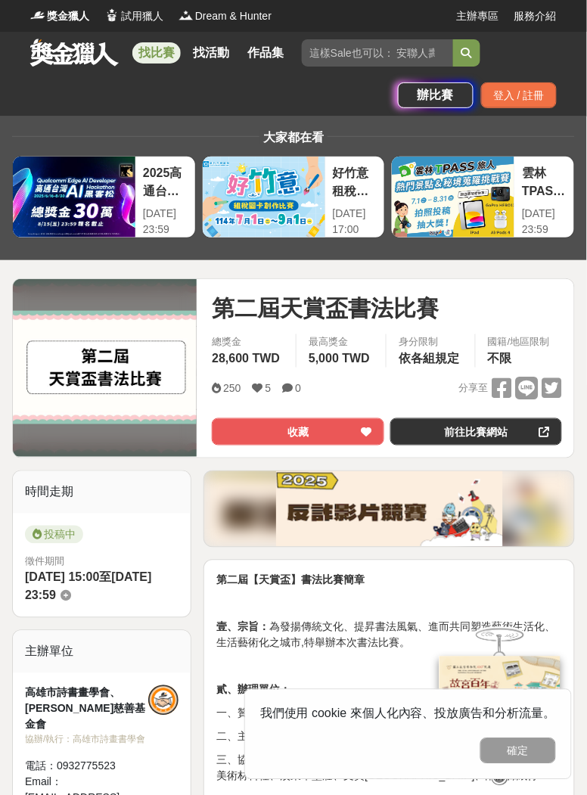
click at [153, 58] on link "找比賽" at bounding box center [156, 52] width 48 height 21
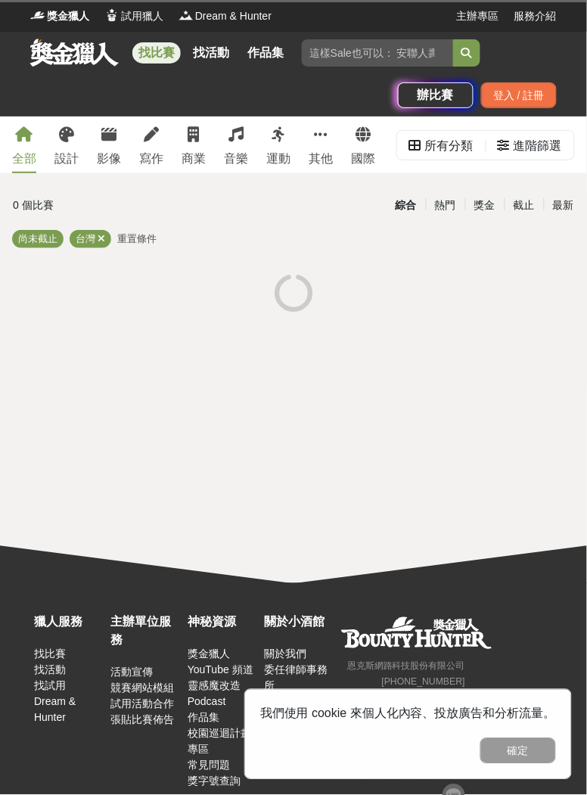
click at [359, 56] on input "search" at bounding box center [377, 52] width 151 height 27
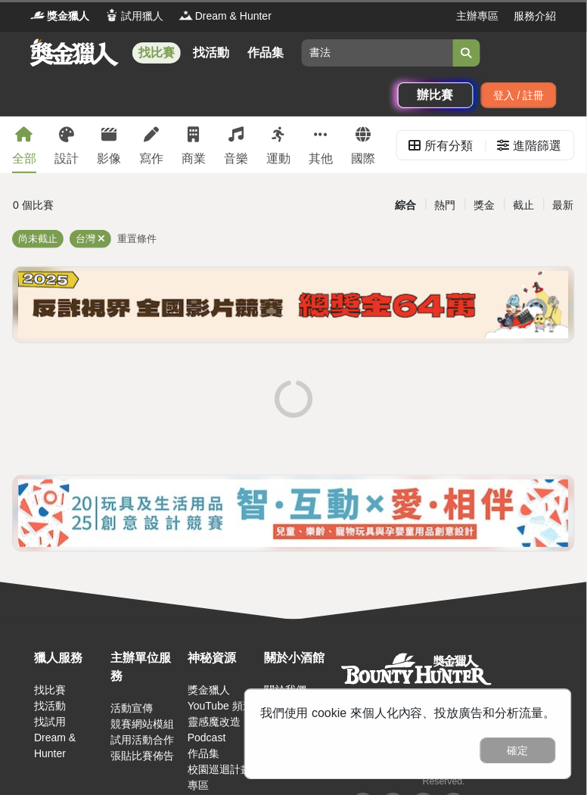
type input "書法"
click at [466, 57] on icon "submit" at bounding box center [467, 53] width 11 height 11
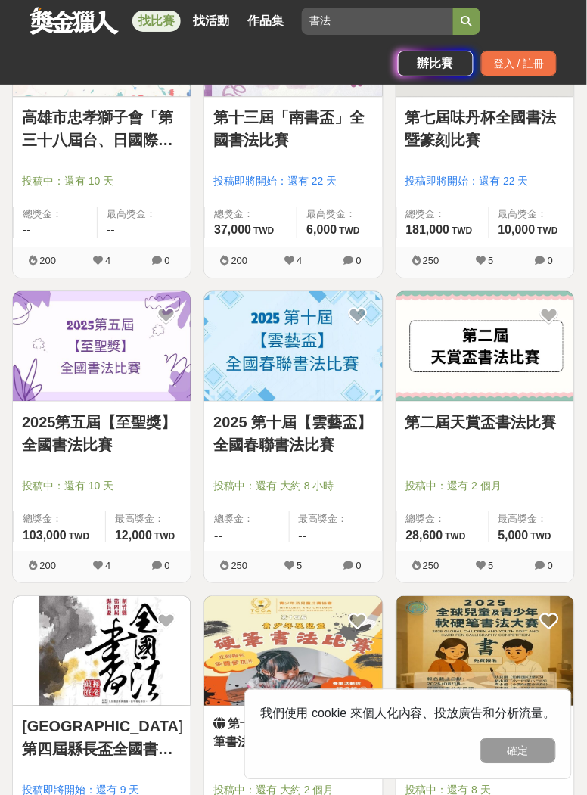
scroll to position [1300, 0]
